Goal: Check status: Check status

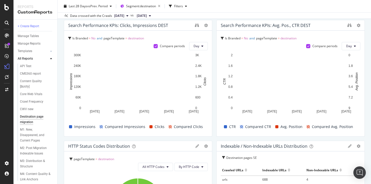
scroll to position [30, 0]
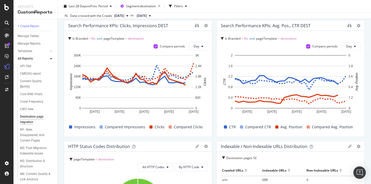
click at [320, 128] on span "Compared Avg. Position" at bounding box center [332, 127] width 41 height 6
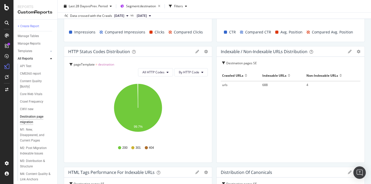
scroll to position [133, 0]
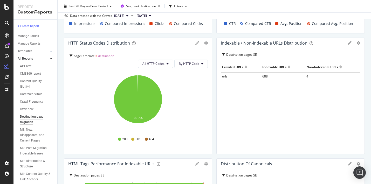
click at [148, 139] on div "404" at bounding box center [149, 139] width 9 height 4
click at [150, 139] on span "404" at bounding box center [151, 139] width 5 height 4
click at [306, 76] on span "4" at bounding box center [307, 76] width 2 height 4
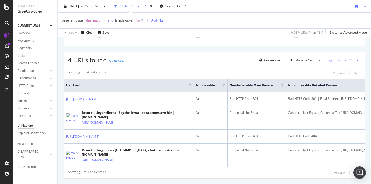
scroll to position [112, 0]
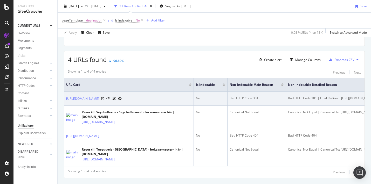
click at [99, 97] on link "[URL][DOMAIN_NAME]" at bounding box center [82, 98] width 33 height 5
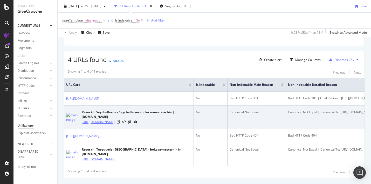
click at [109, 123] on link "[URL][DOMAIN_NAME]" at bounding box center [98, 122] width 33 height 5
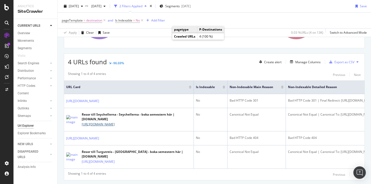
scroll to position [0, 0]
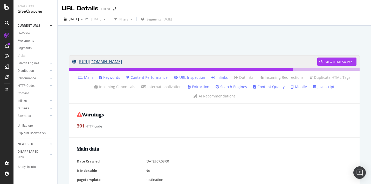
click at [138, 61] on link "https://www.tui.se/resa/grekland/aten/" at bounding box center [194, 61] width 245 height 13
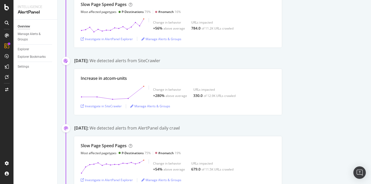
scroll to position [111, 0]
